Goal: Find specific page/section: Find specific page/section

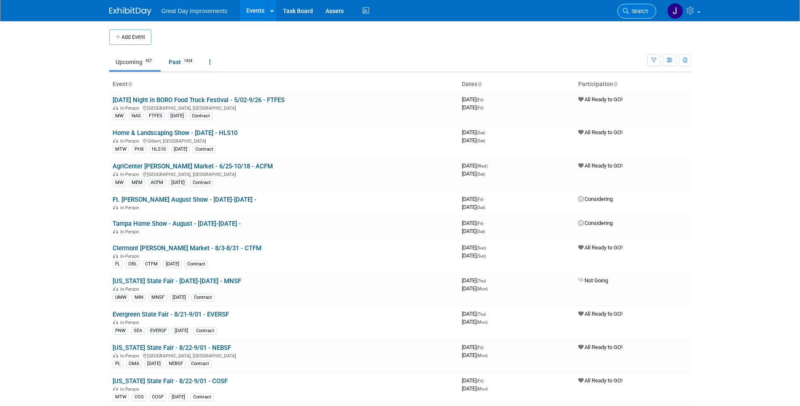
click at [646, 11] on span "Search" at bounding box center [638, 11] width 19 height 6
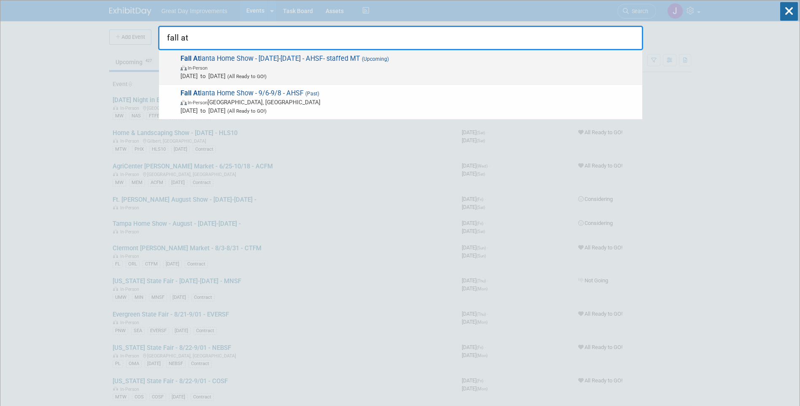
type input "fall at"
click at [328, 66] on span "In-Person" at bounding box center [408, 67] width 457 height 8
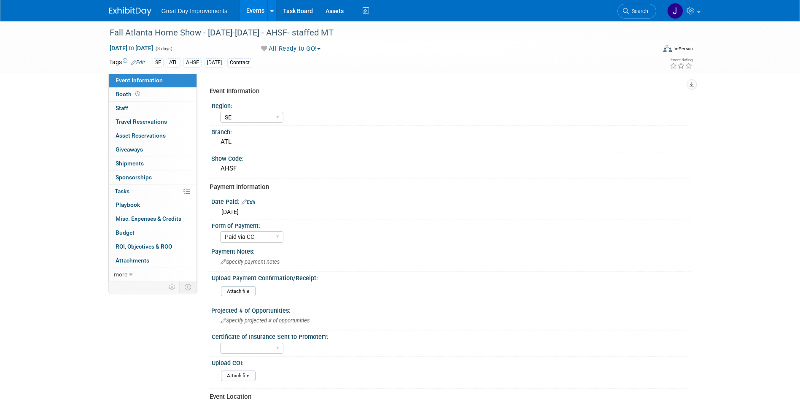
select select "SE"
select select "Paid via CC"
click at [277, 33] on div "Fall Atlanta Home Show - [DATE]-[DATE] - AHSF- staffed MT" at bounding box center [375, 32] width 537 height 15
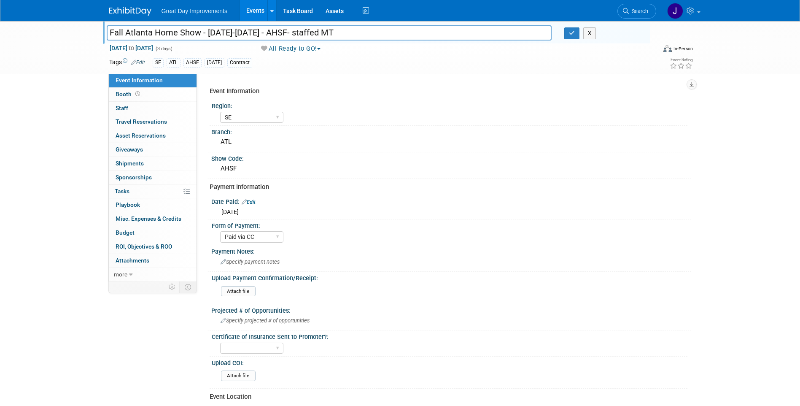
click at [277, 33] on input "Fall Atlanta Home Show - [DATE]-[DATE] - AHSF- staffed MT" at bounding box center [329, 32] width 445 height 15
click at [637, 12] on span "Search" at bounding box center [638, 11] width 19 height 6
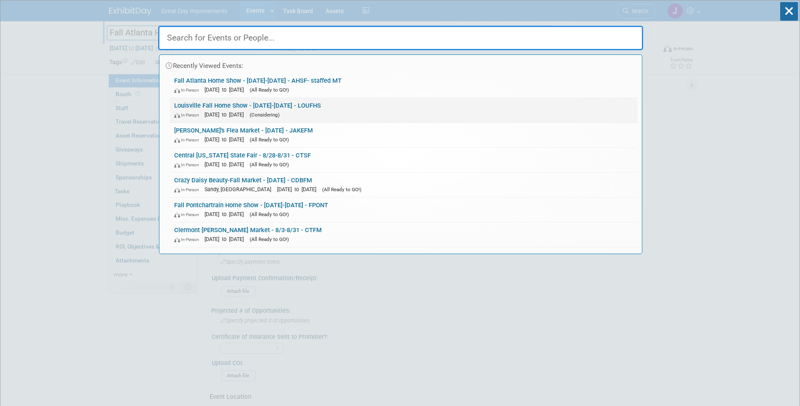
click at [226, 109] on link "Louisville Fall Home Show - 10/01/25-10/31/25 - LOUFHS In-Person Oct 1, 2025 to…" at bounding box center [404, 110] width 468 height 24
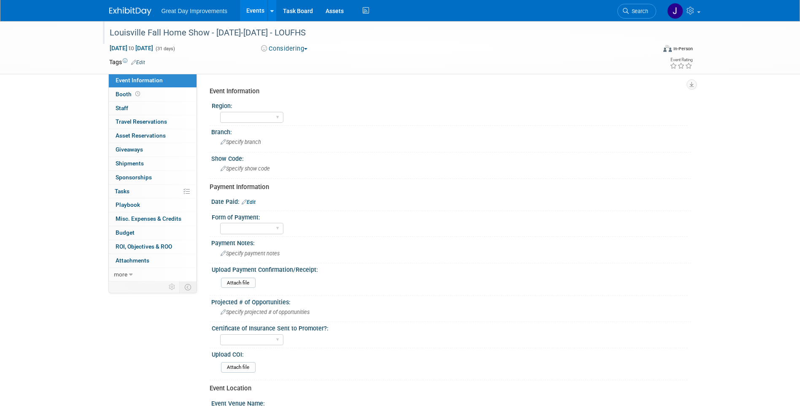
click at [316, 35] on div "Louisville Fall Home Show - [DATE]-[DATE] - LOUFHS" at bounding box center [375, 32] width 537 height 15
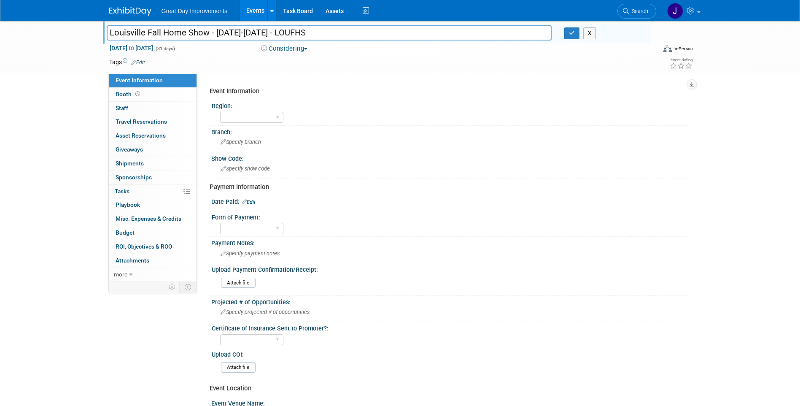
click at [316, 35] on input "Louisville Fall Home Show - [DATE]-[DATE] - LOUFHS" at bounding box center [329, 32] width 445 height 15
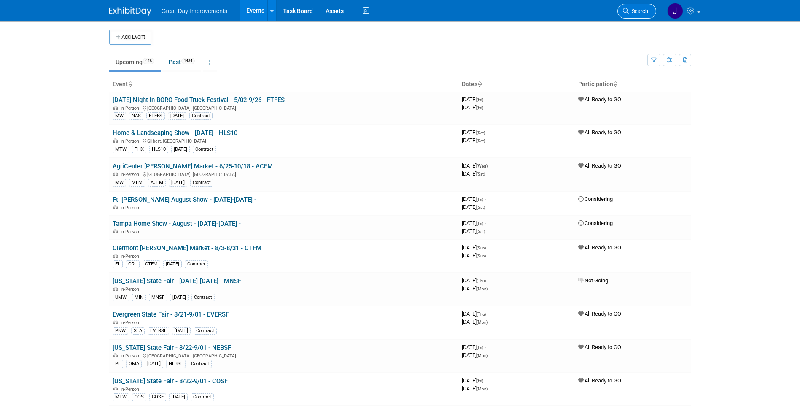
click at [635, 14] on span "Search" at bounding box center [638, 11] width 19 height 6
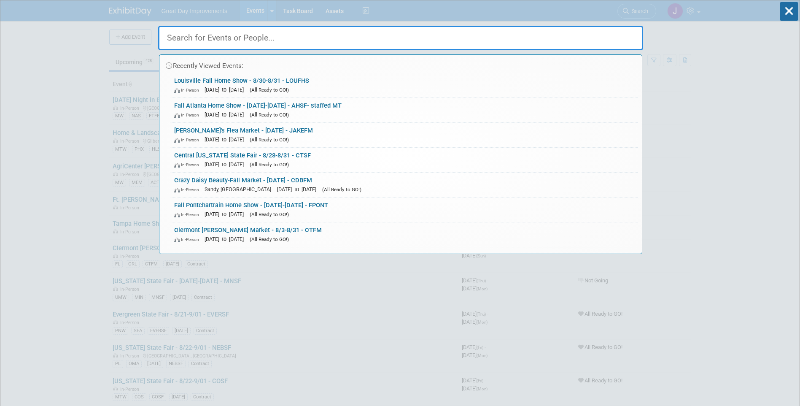
paste input "LOUFHS"
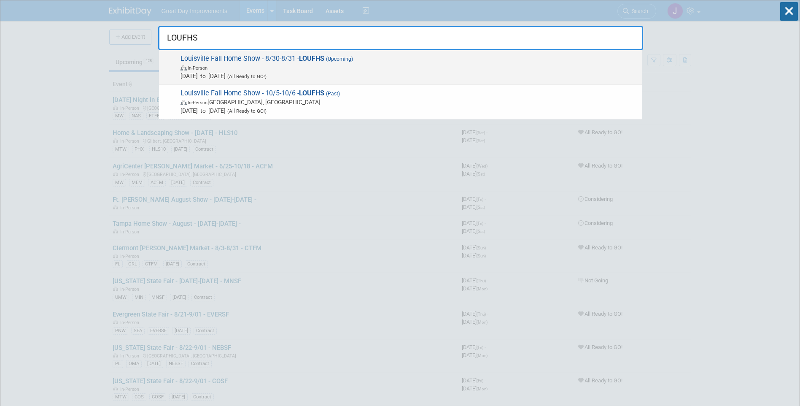
type input "LOUFHS"
click at [453, 73] on span "Aug 30, 2025 to Aug 31, 2025 (All Ready to GO!)" at bounding box center [408, 76] width 457 height 8
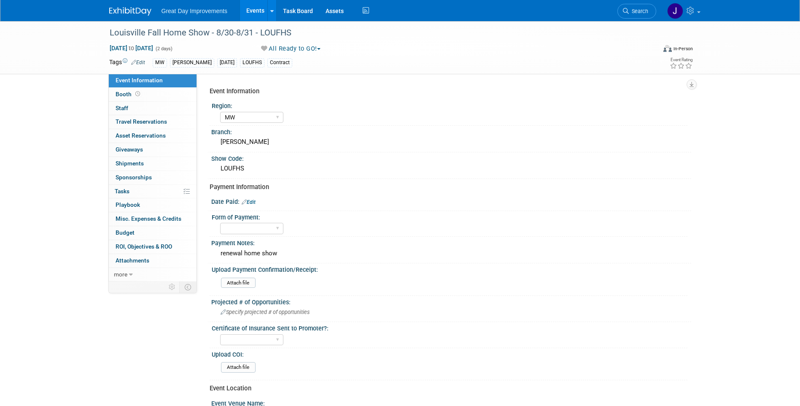
select select "MW"
drag, startPoint x: 307, startPoint y: 31, endPoint x: 108, endPoint y: 27, distance: 199.5
click at [108, 27] on div "Louisville Fall Home Show - 8/30-8/31 - LOUFHS" at bounding box center [375, 32] width 537 height 15
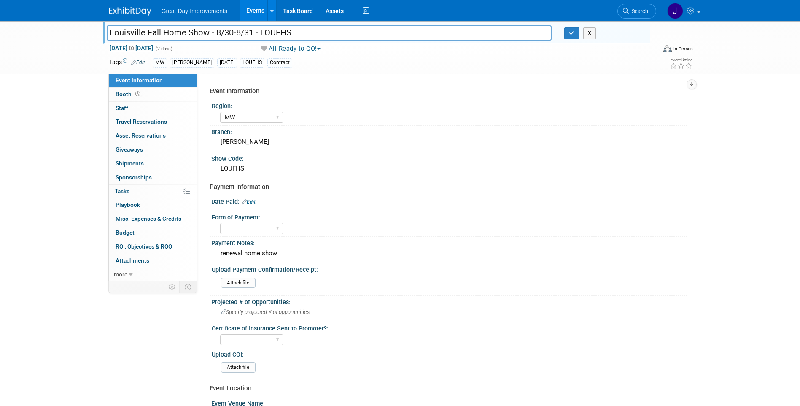
click at [320, 37] on input "Louisville Fall Home Show - 8/30-8/31 - LOUFHS" at bounding box center [329, 32] width 445 height 15
drag, startPoint x: 300, startPoint y: 35, endPoint x: 94, endPoint y: 23, distance: 206.1
click at [94, 23] on div "Louisville Fall Home Show - 8/30-8/31 - LOUFHS Louisville Fall Home Show - 8/30…" at bounding box center [400, 47] width 800 height 53
click at [626, 14] on link "Search" at bounding box center [636, 11] width 39 height 15
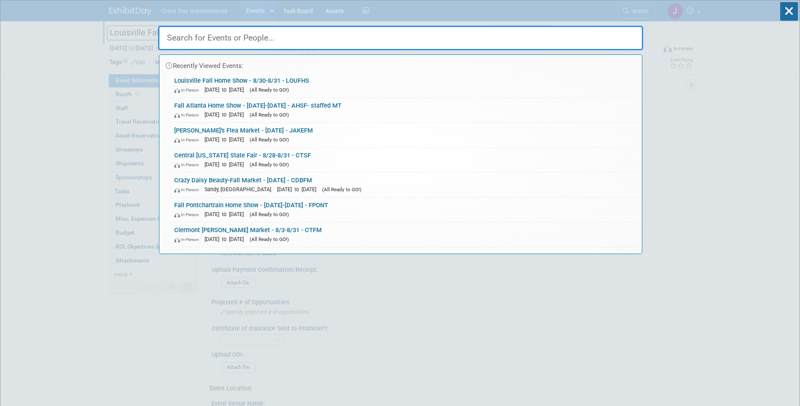
click at [276, 38] on input "text" at bounding box center [400, 38] width 485 height 24
paste input "AHSF"
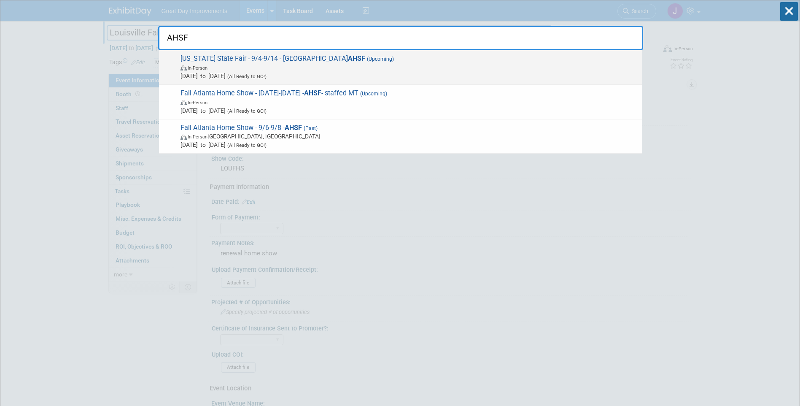
type input "AHSF"
click at [271, 68] on span "In-Person" at bounding box center [408, 67] width 457 height 8
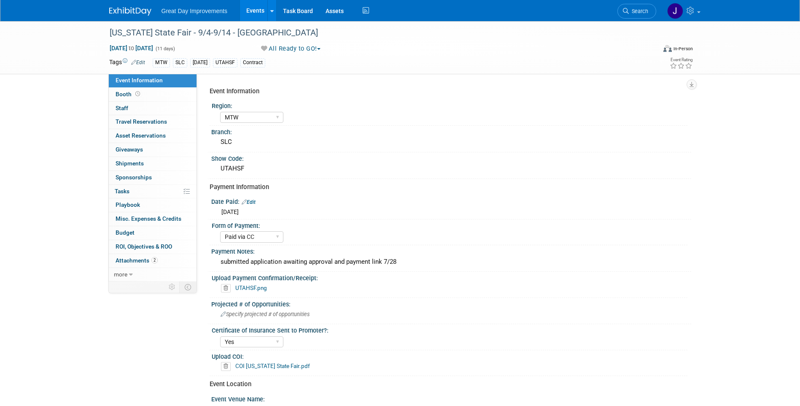
select select "MTW"
select select "Paid via CC"
select select "Yes"
click at [632, 15] on link "Search" at bounding box center [636, 11] width 39 height 15
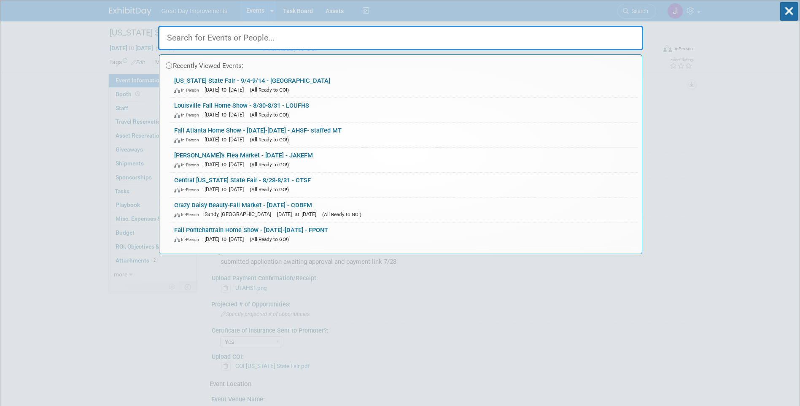
paste input "AHSF"
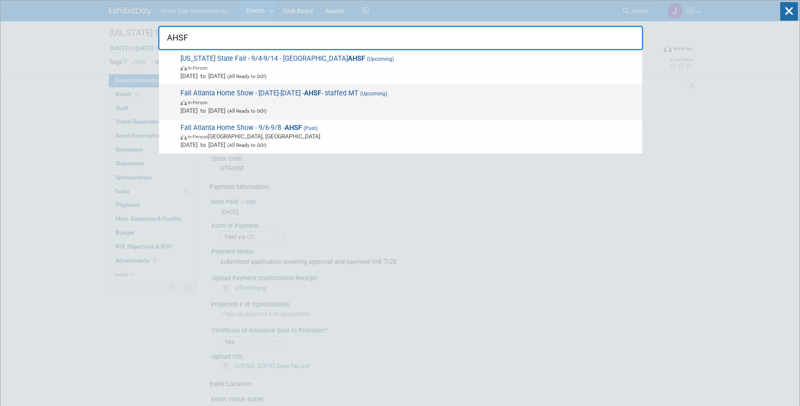
type input "AHSF"
click at [268, 105] on span "In-Person" at bounding box center [408, 102] width 457 height 8
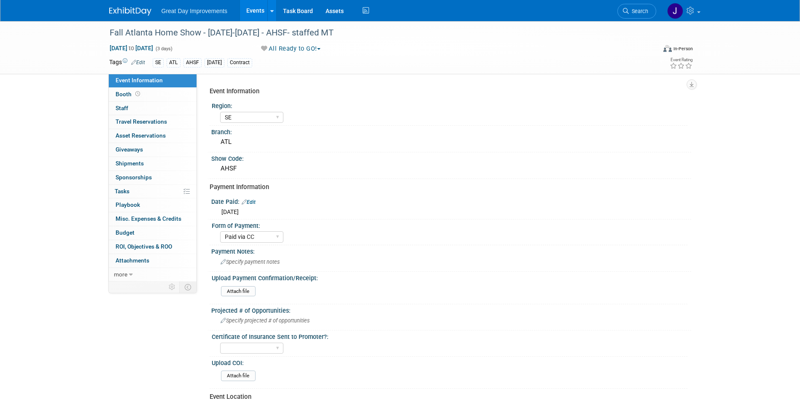
select select "SE"
select select "Paid via CC"
click at [115, 32] on div "Fall Atlanta Home Show - [DATE]-[DATE] - AHSF- staffed MT" at bounding box center [375, 32] width 537 height 15
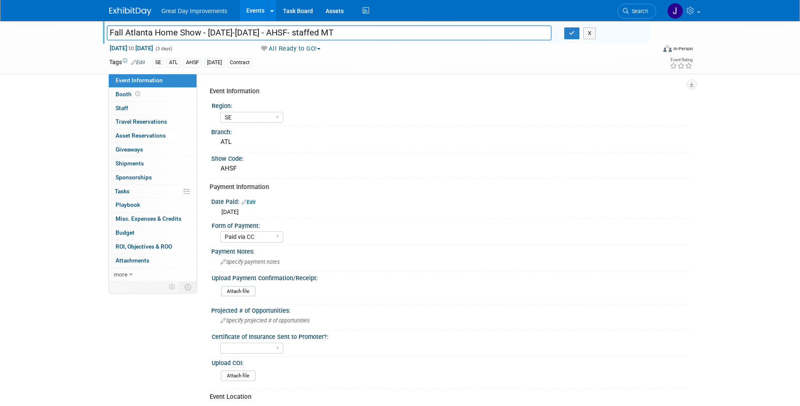
click at [278, 35] on input "Fall Atlanta Home Show - [DATE]-[DATE] - AHSF- staffed MT" at bounding box center [329, 32] width 445 height 15
